Goal: Transaction & Acquisition: Purchase product/service

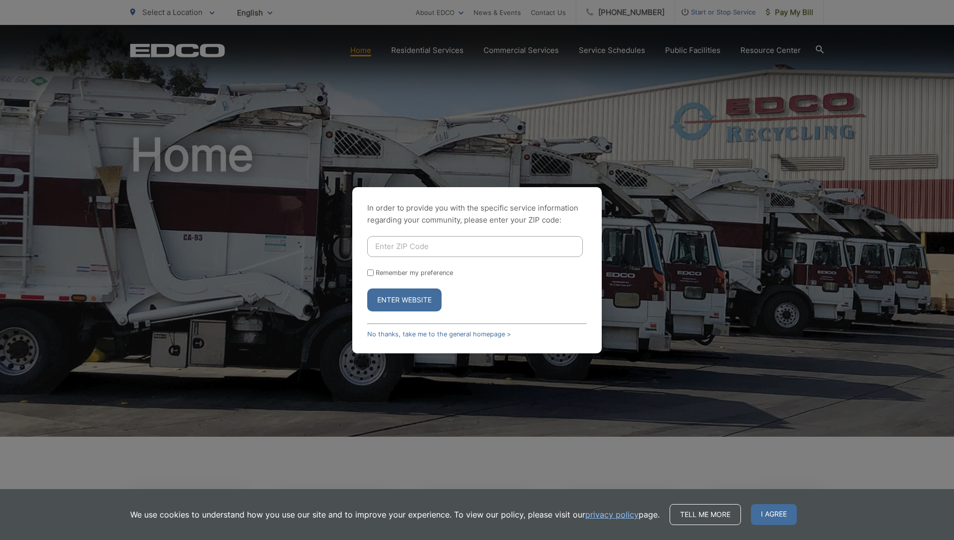
click at [335, 249] on input "Enter ZIP Code" at bounding box center [475, 246] width 216 height 21
type input "92103"
click at [335, 284] on button "Enter Website" at bounding box center [404, 299] width 74 height 23
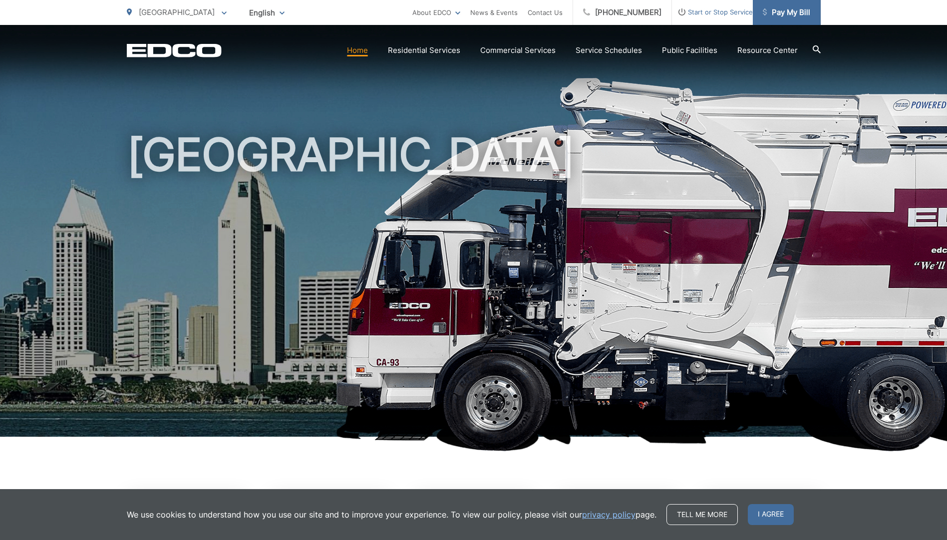
click at [780, 20] on link "Pay My Bill" at bounding box center [787, 12] width 68 height 25
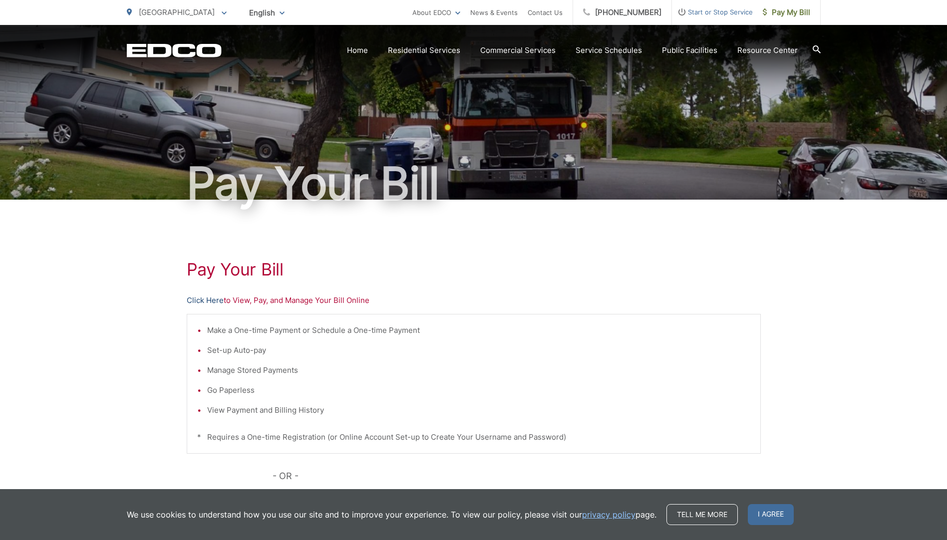
click at [222, 295] on link "Click Here" at bounding box center [205, 300] width 37 height 12
